Goal: Task Accomplishment & Management: Manage account settings

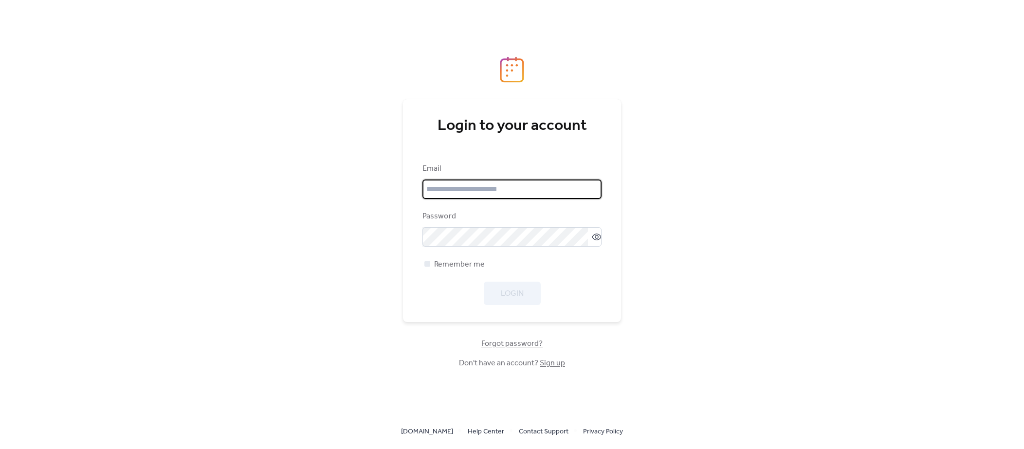
type input "**********"
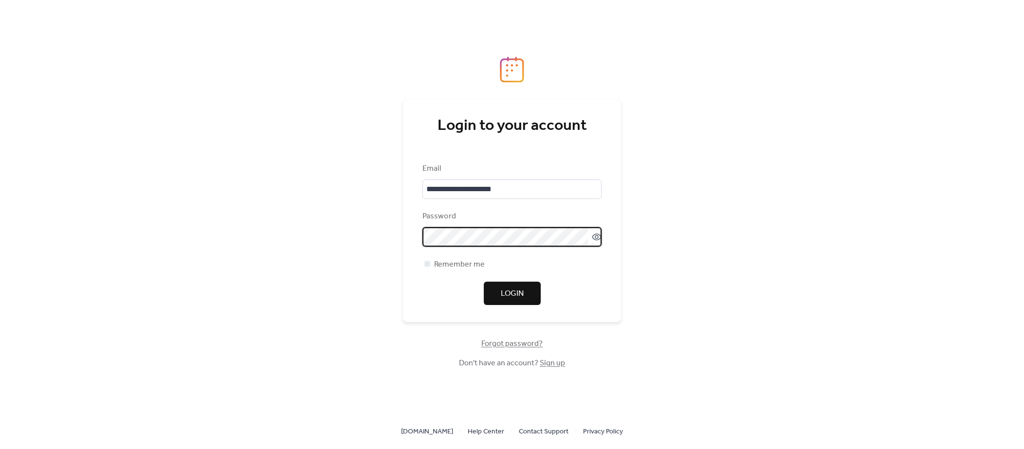
click at [742, 315] on div "**********" at bounding box center [512, 224] width 1024 height 449
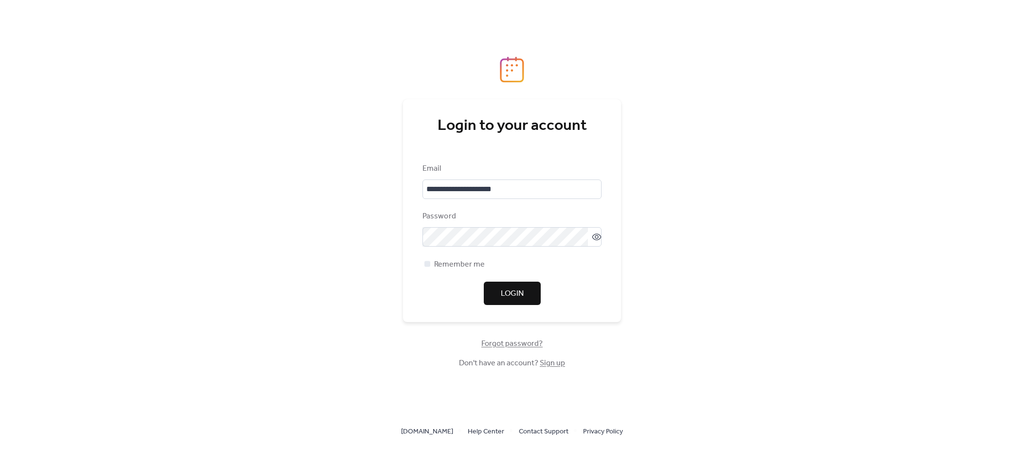
click at [530, 294] on button "Login" at bounding box center [512, 293] width 57 height 23
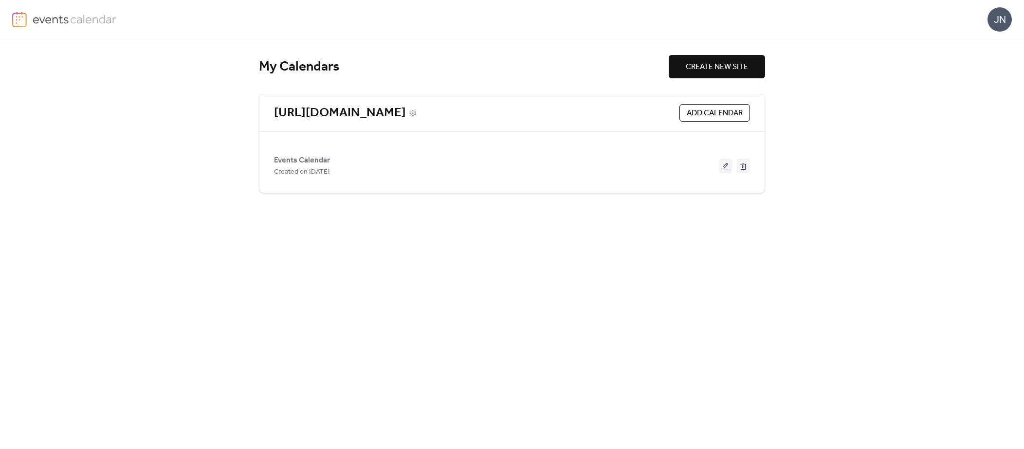
click at [406, 111] on link "[URL][DOMAIN_NAME]" at bounding box center [340, 113] width 132 height 16
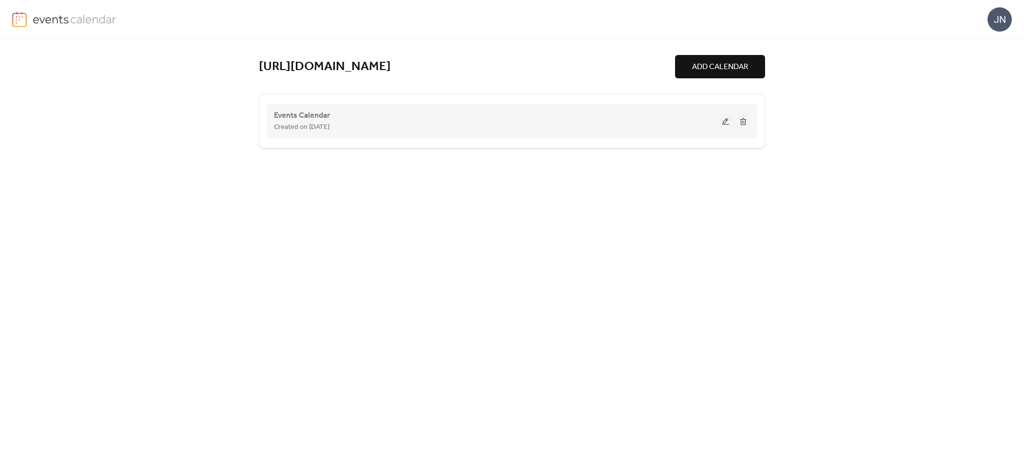
click at [720, 120] on button at bounding box center [725, 121] width 14 height 15
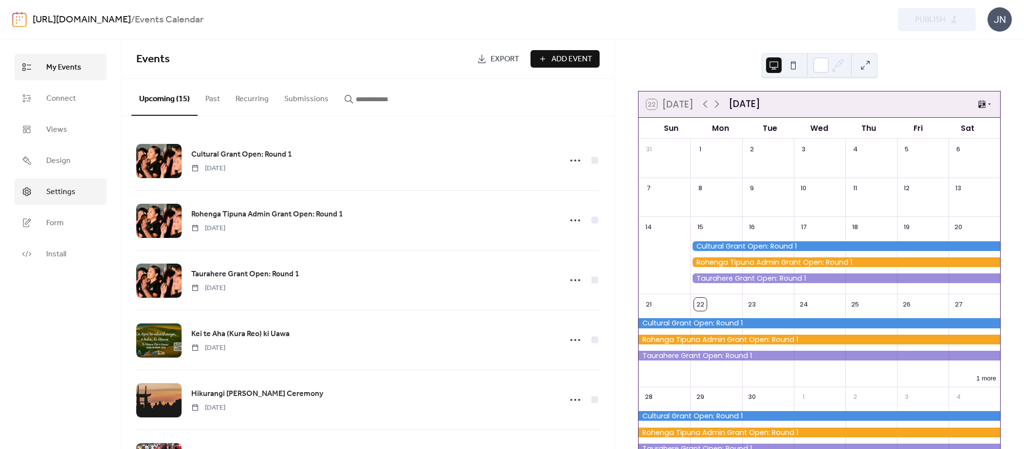
click at [81, 194] on link "Settings" at bounding box center [61, 192] width 92 height 26
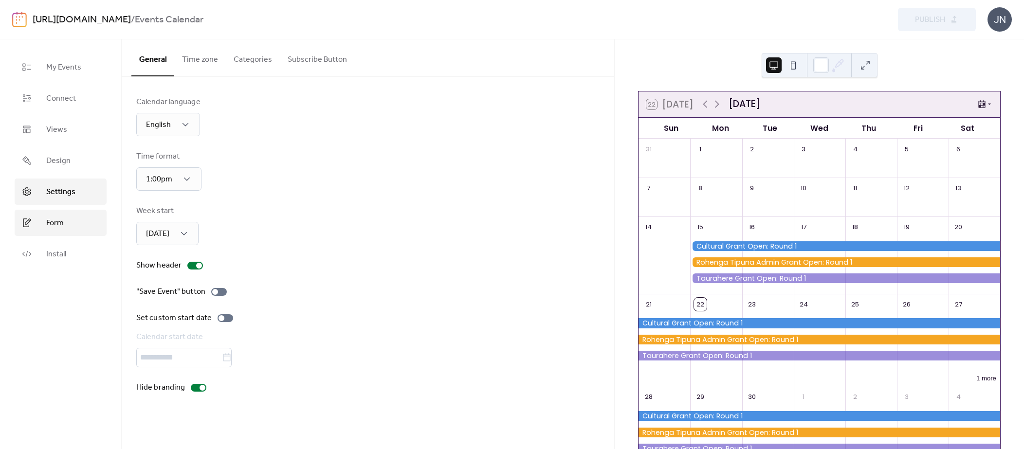
click at [59, 226] on span "Form" at bounding box center [55, 223] width 18 height 12
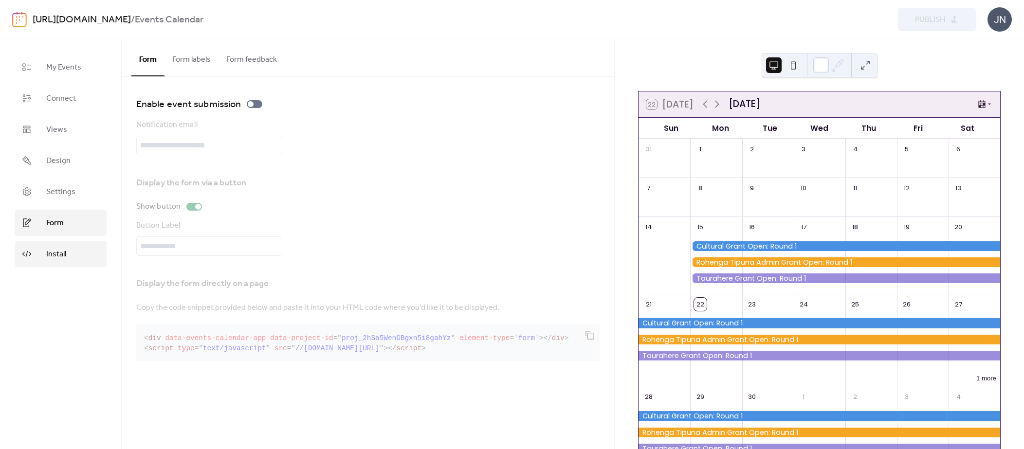
click at [60, 256] on span "Install" at bounding box center [56, 255] width 20 height 12
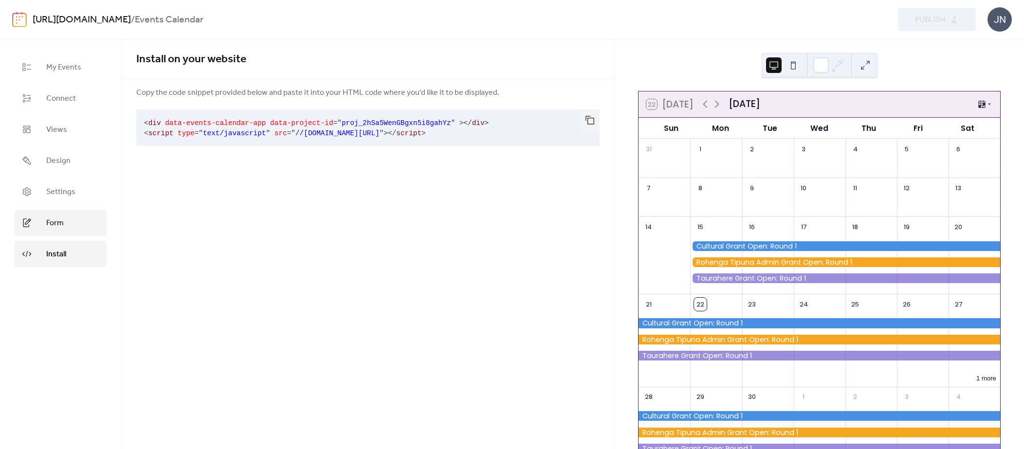
click at [66, 227] on link "Form" at bounding box center [61, 223] width 92 height 26
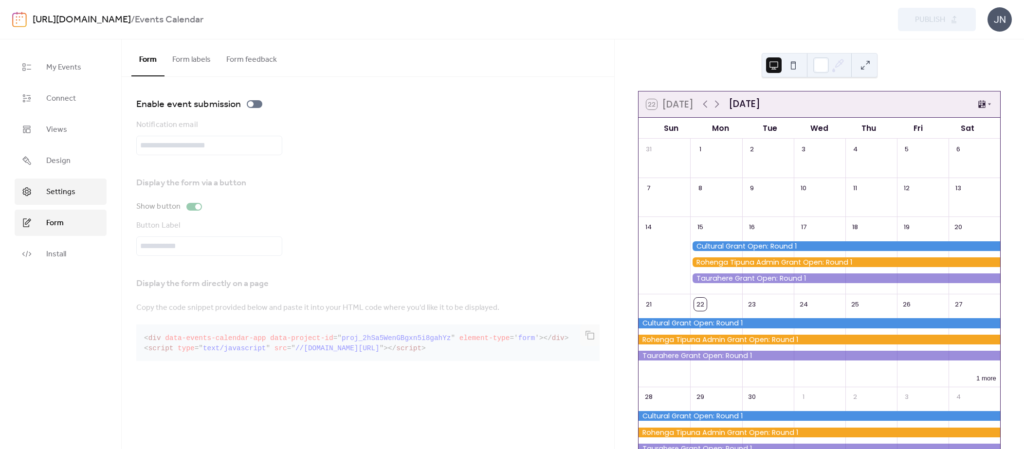
click at [65, 198] on span "Settings" at bounding box center [60, 192] width 29 height 12
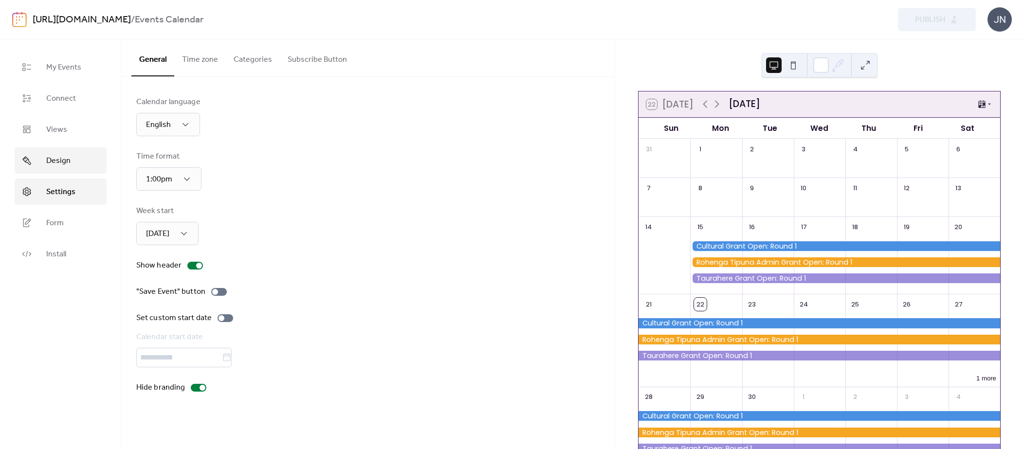
click at [64, 160] on span "Design" at bounding box center [58, 161] width 24 height 12
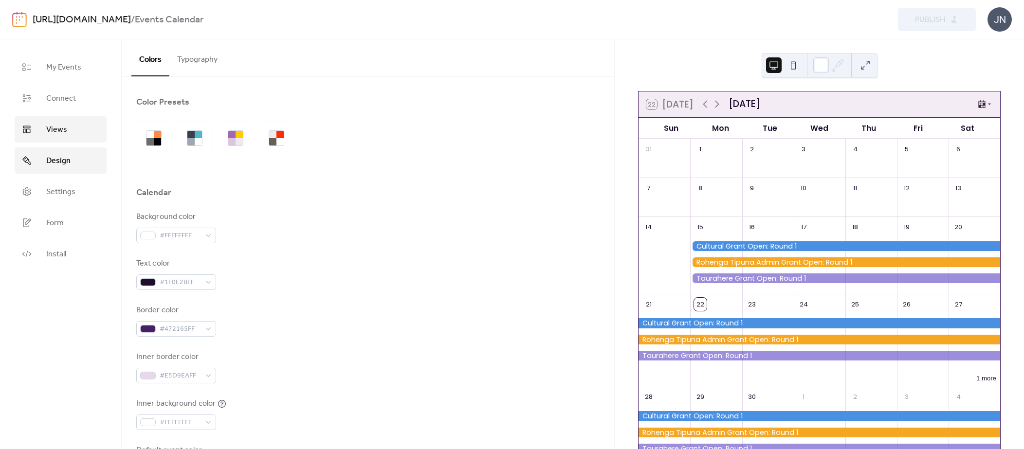
click at [67, 130] on link "Views" at bounding box center [61, 129] width 92 height 26
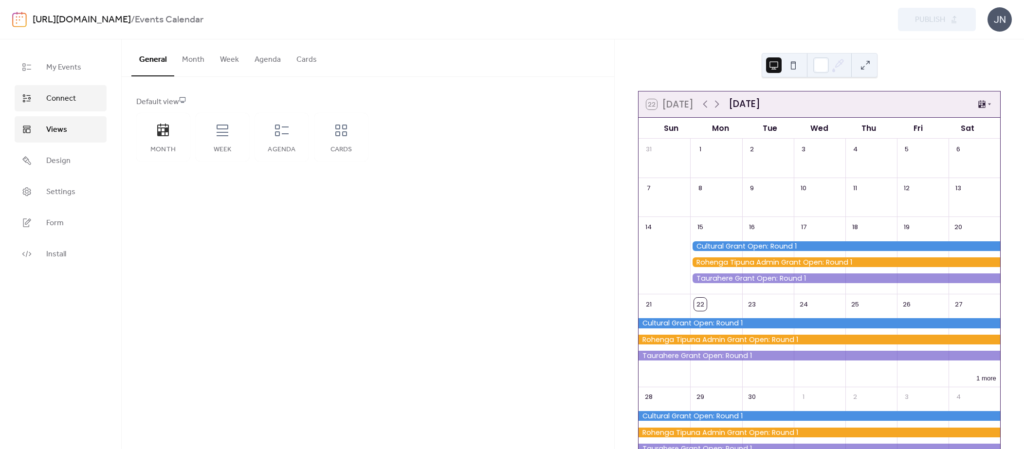
click at [73, 104] on span "Connect" at bounding box center [61, 99] width 30 height 12
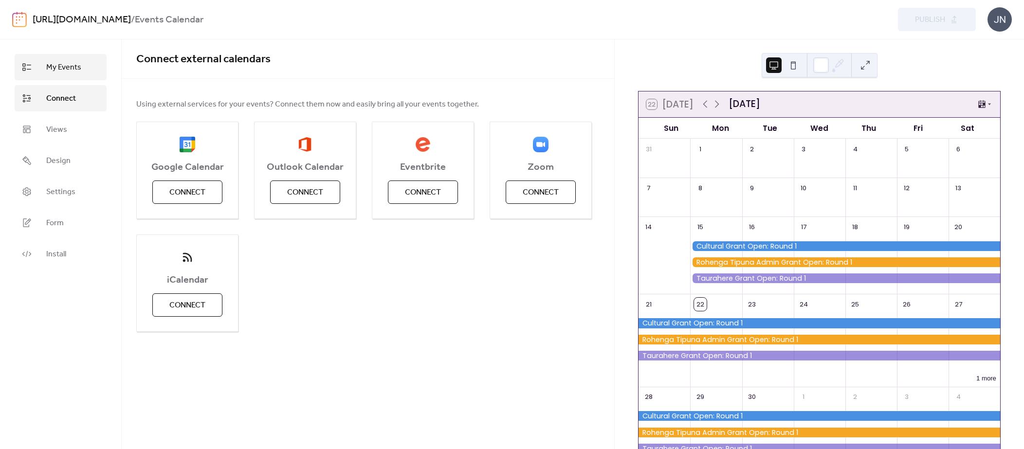
click at [80, 75] on link "My Events" at bounding box center [61, 67] width 92 height 26
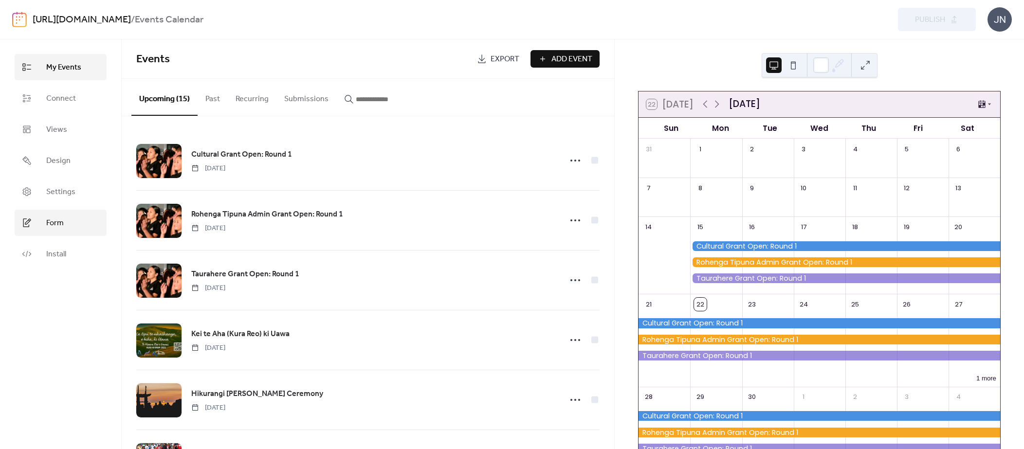
click at [62, 219] on span "Form" at bounding box center [55, 223] width 18 height 12
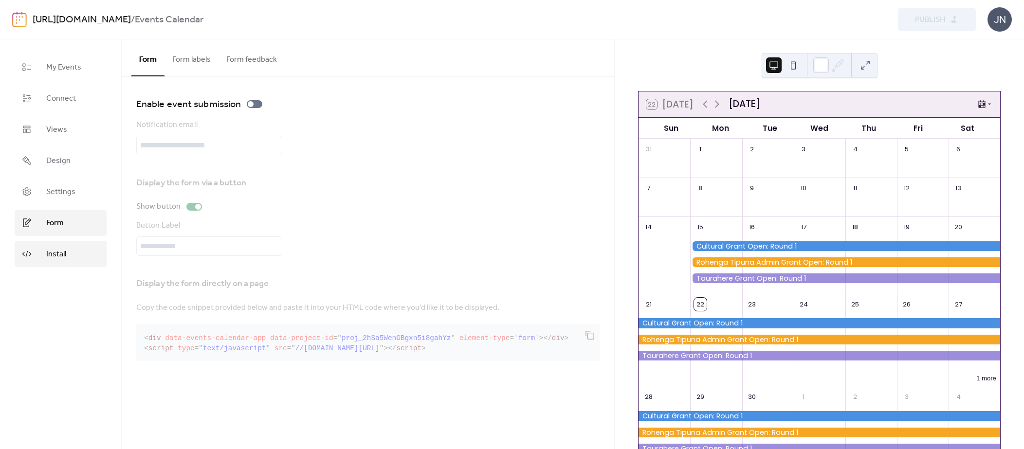
click at [57, 249] on span "Install" at bounding box center [56, 255] width 20 height 12
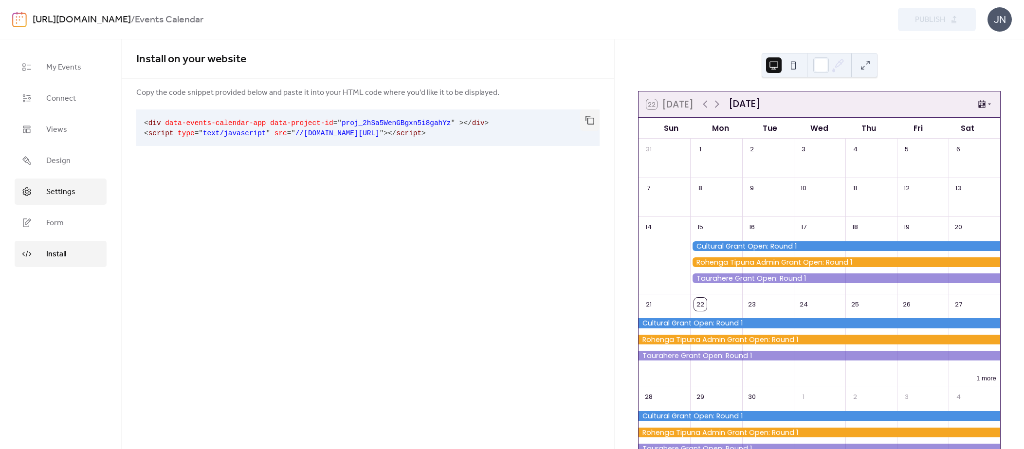
click at [54, 199] on link "Settings" at bounding box center [61, 192] width 92 height 26
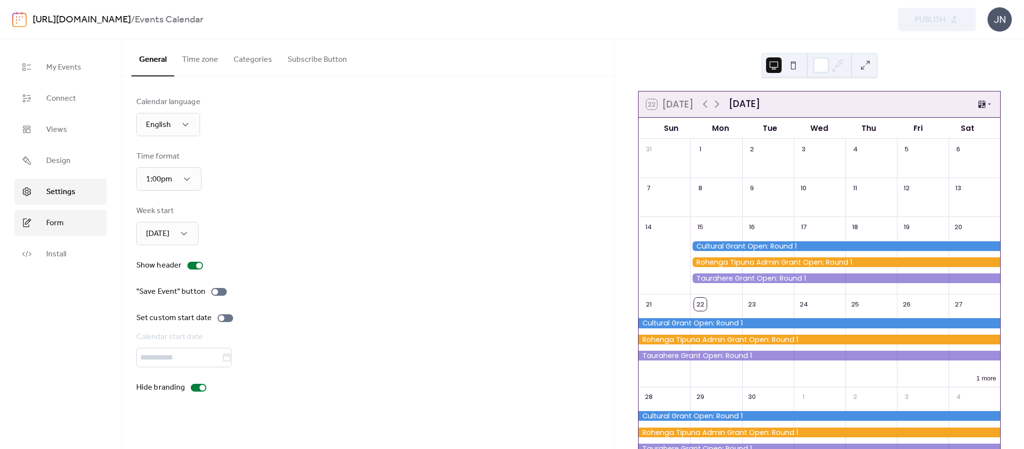
click at [61, 212] on link "Form" at bounding box center [61, 223] width 92 height 26
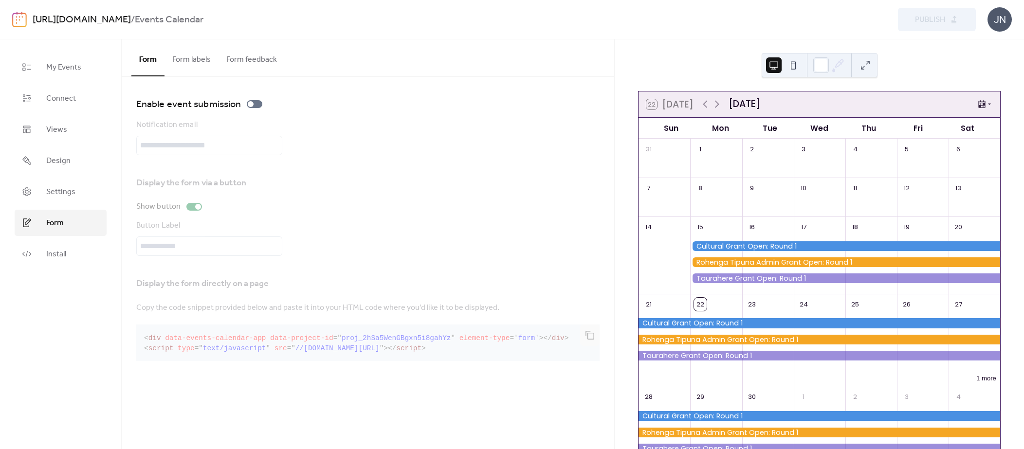
click at [193, 59] on button "Form labels" at bounding box center [191, 57] width 54 height 36
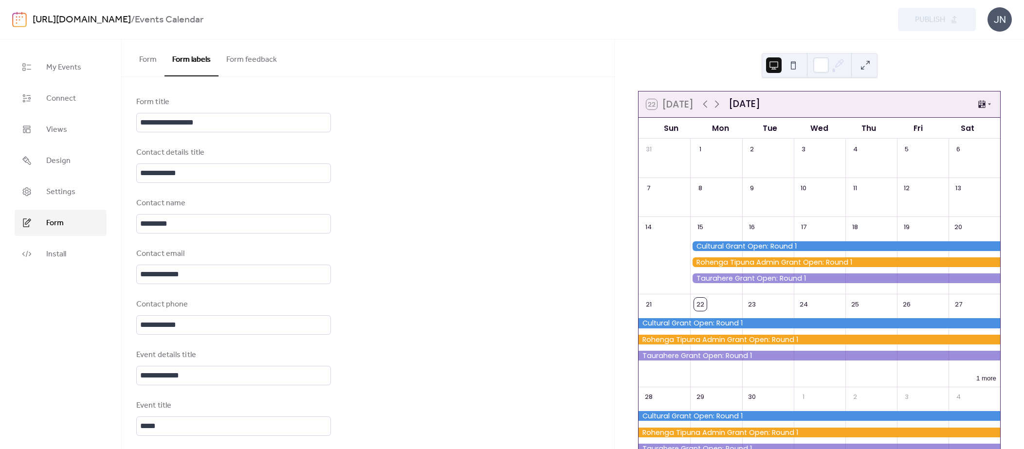
click at [252, 61] on button "Form feedback" at bounding box center [251, 57] width 66 height 36
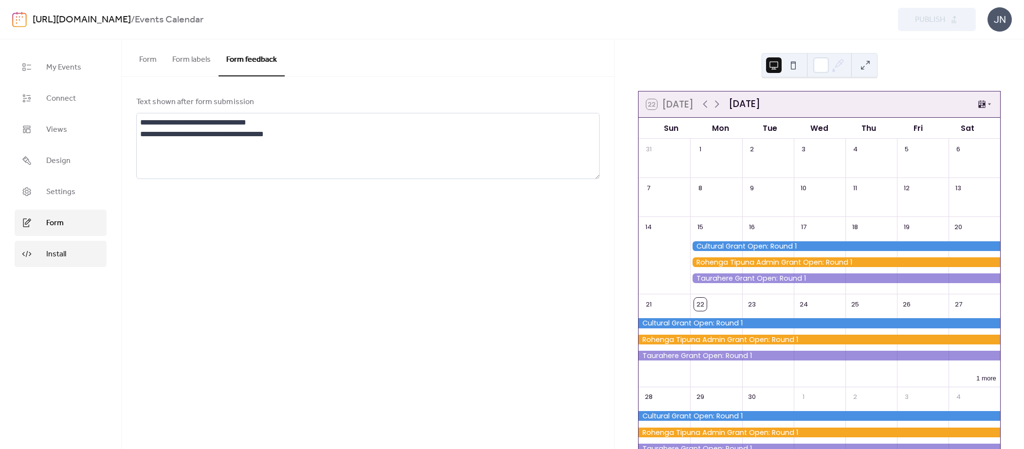
click at [56, 251] on span "Install" at bounding box center [56, 255] width 20 height 12
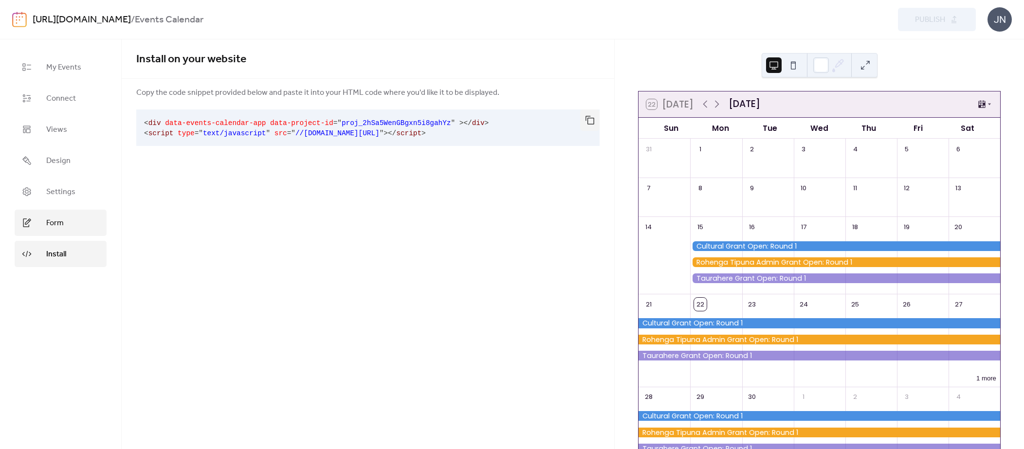
click at [61, 226] on span "Form" at bounding box center [55, 223] width 18 height 12
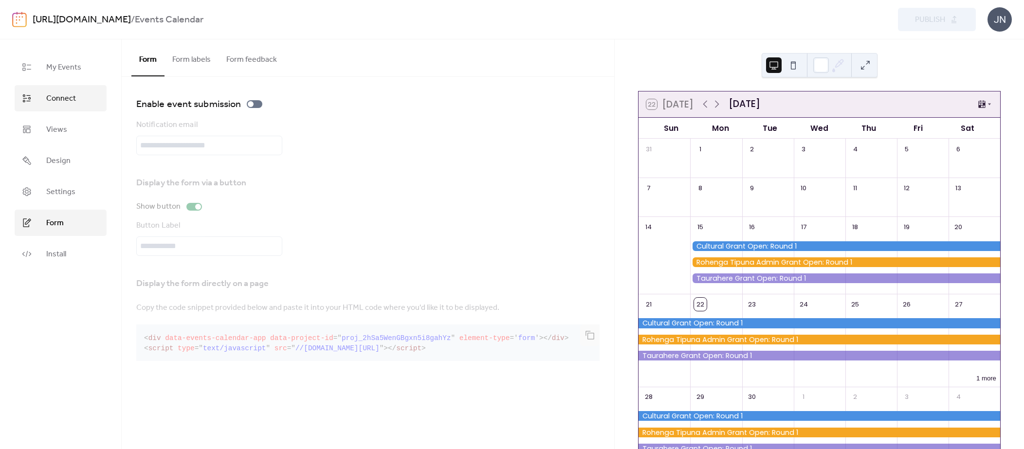
click at [67, 102] on span "Connect" at bounding box center [61, 99] width 30 height 12
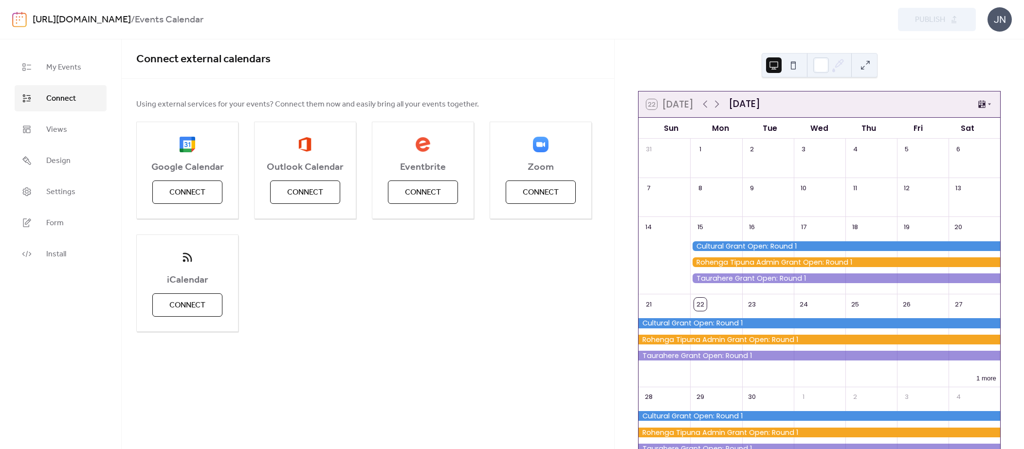
click at [65, 85] on link "Connect" at bounding box center [61, 98] width 92 height 26
click at [62, 69] on span "My Events" at bounding box center [63, 68] width 35 height 12
